Goal: Transaction & Acquisition: Purchase product/service

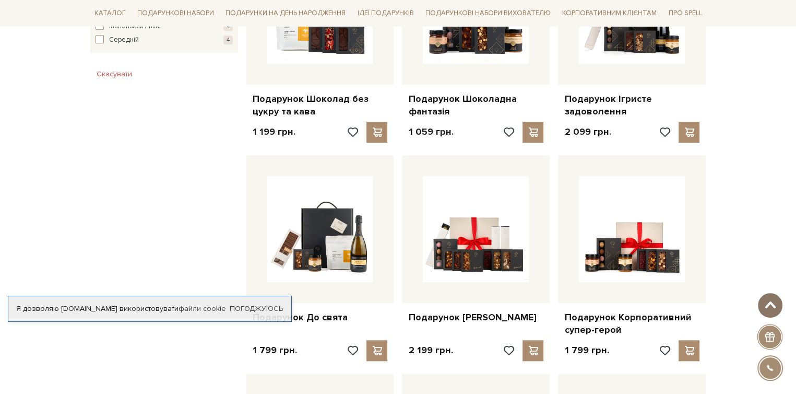
scroll to position [731, 0]
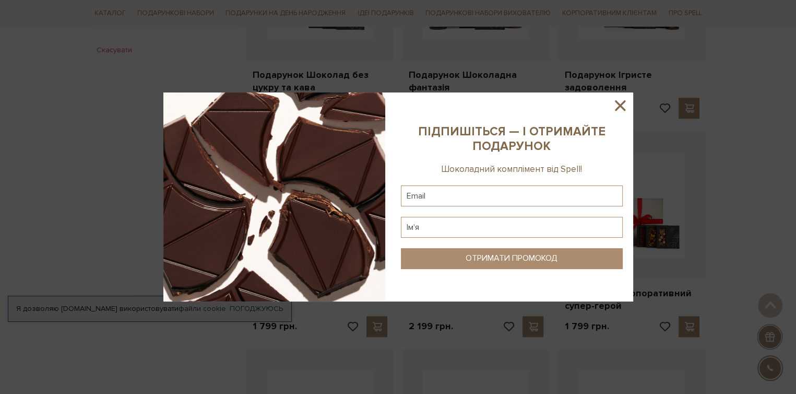
click at [617, 108] on icon at bounding box center [620, 105] width 10 height 10
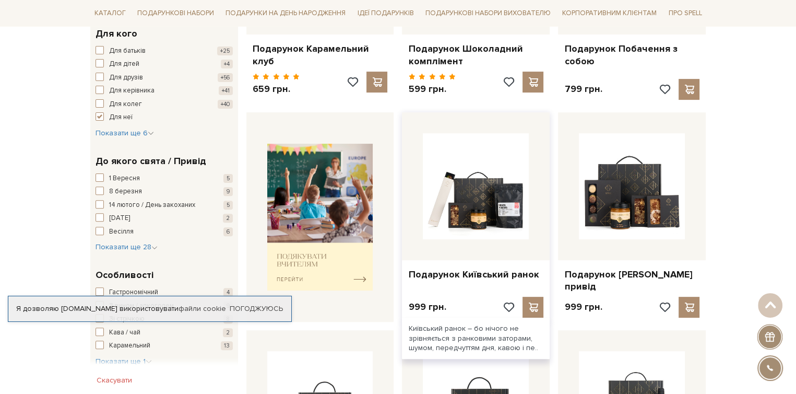
scroll to position [313, 0]
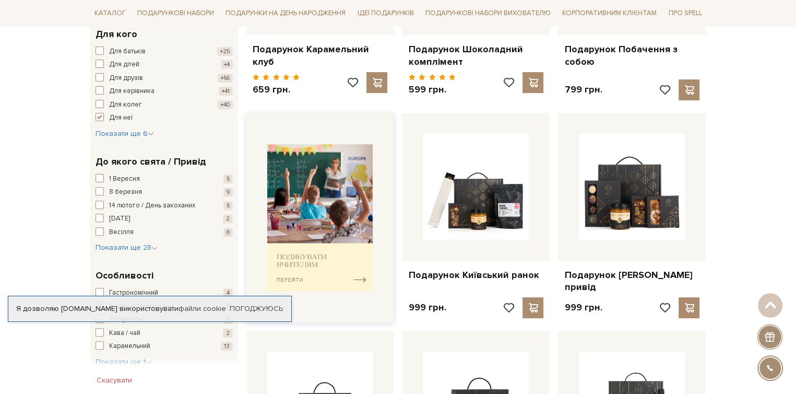
click at [301, 218] on img at bounding box center [320, 217] width 106 height 147
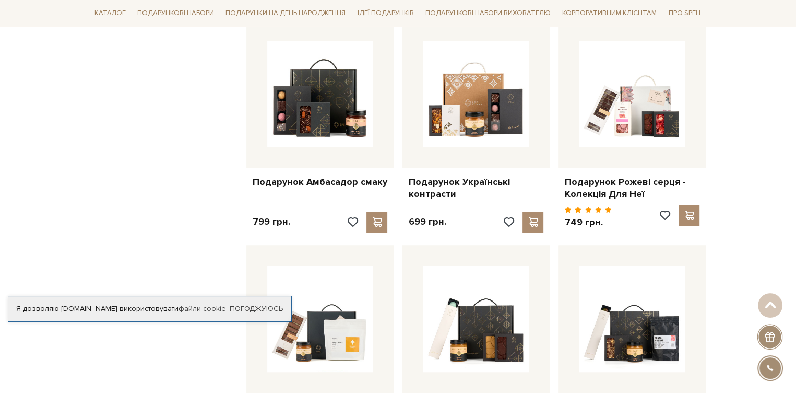
scroll to position [835, 0]
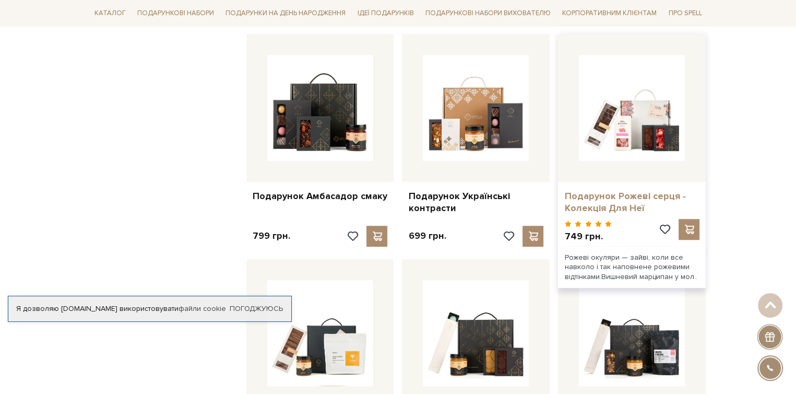
click at [643, 190] on link "Подарунок Рожеві серця - Колекція Для Неї" at bounding box center [631, 202] width 135 height 25
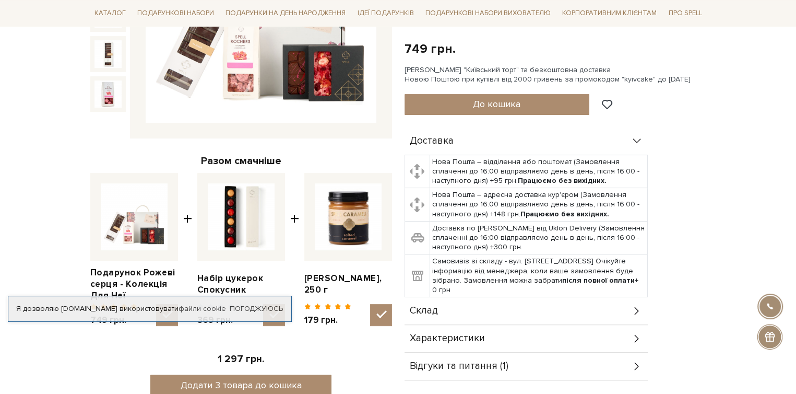
scroll to position [365, 0]
